Goal: Task Accomplishment & Management: Manage account settings

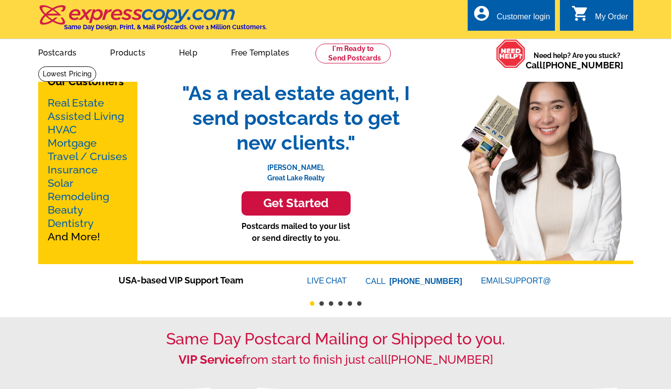
click at [503, 20] on div "Customer login" at bounding box center [523, 19] width 54 height 14
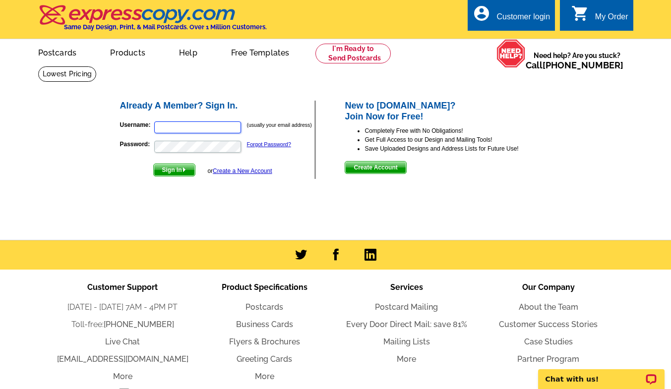
type input "[PERSON_NAME][EMAIL_ADDRESS][DOMAIN_NAME]"
click at [166, 169] on span "Sign In" at bounding box center [174, 170] width 41 height 12
